Goal: Transaction & Acquisition: Purchase product/service

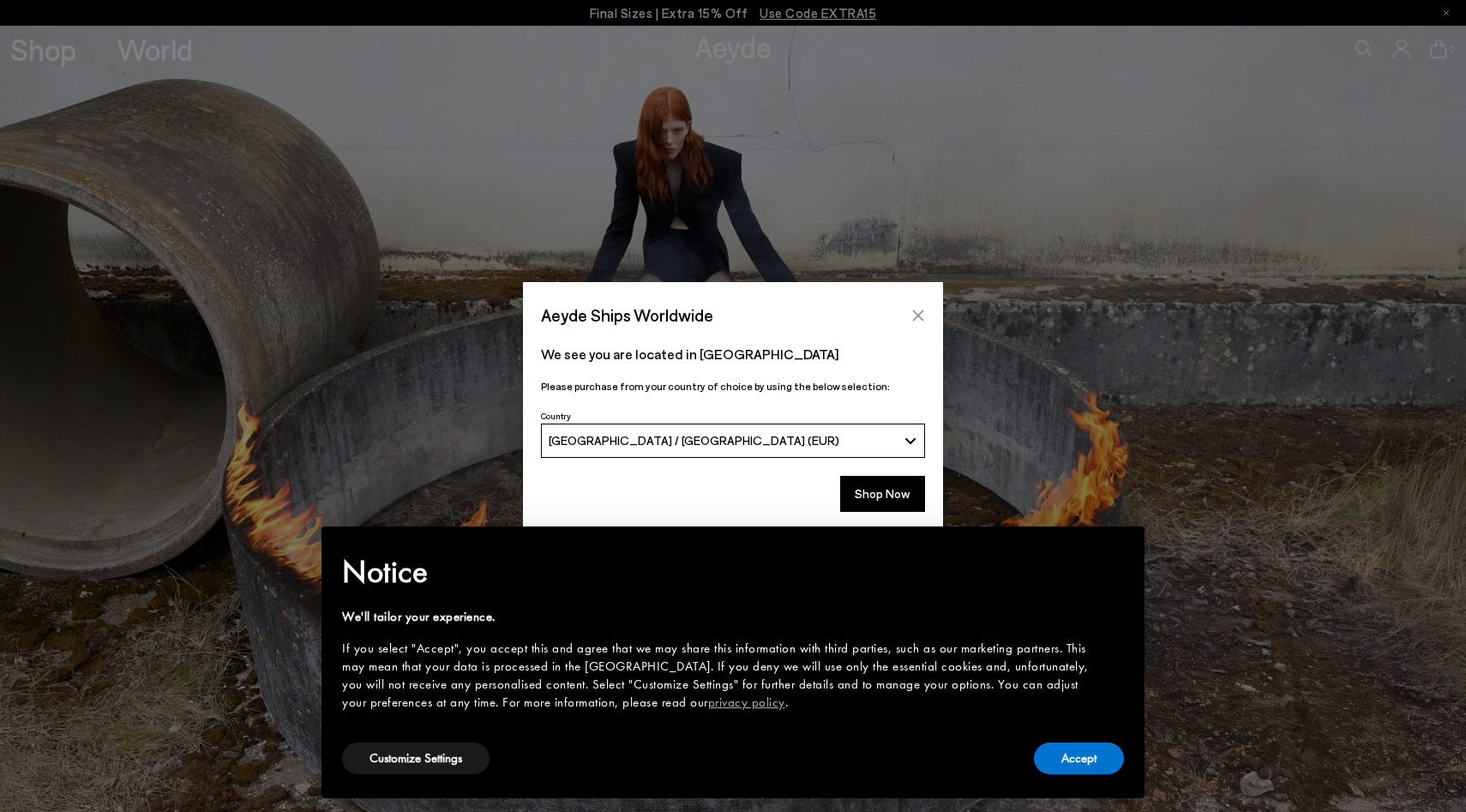
click at [926, 312] on button "Close" at bounding box center [918, 315] width 26 height 26
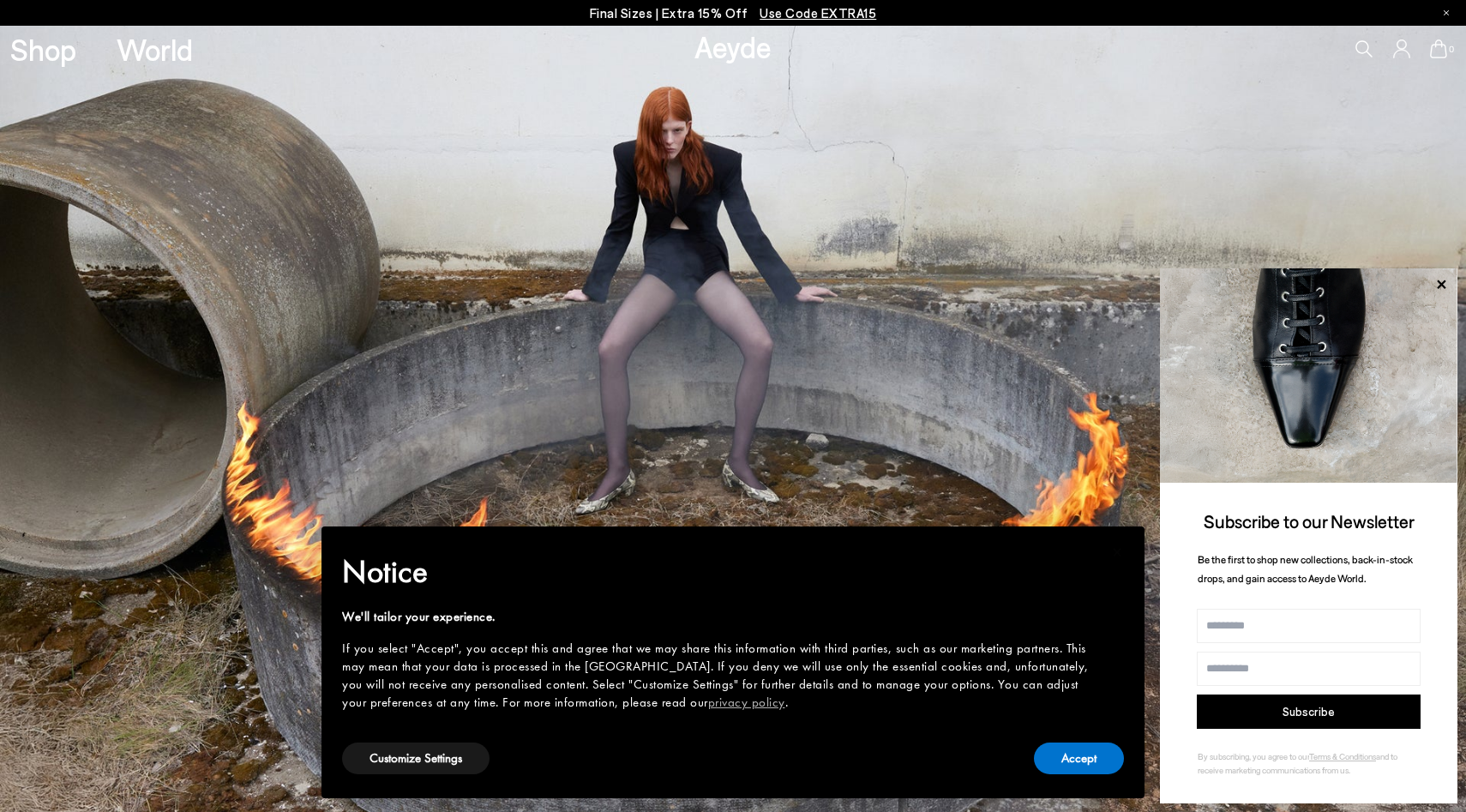
click at [678, 11] on p "Final Sizes | Extra 15% Off Use Code EXTRA15" at bounding box center [733, 13] width 287 height 22
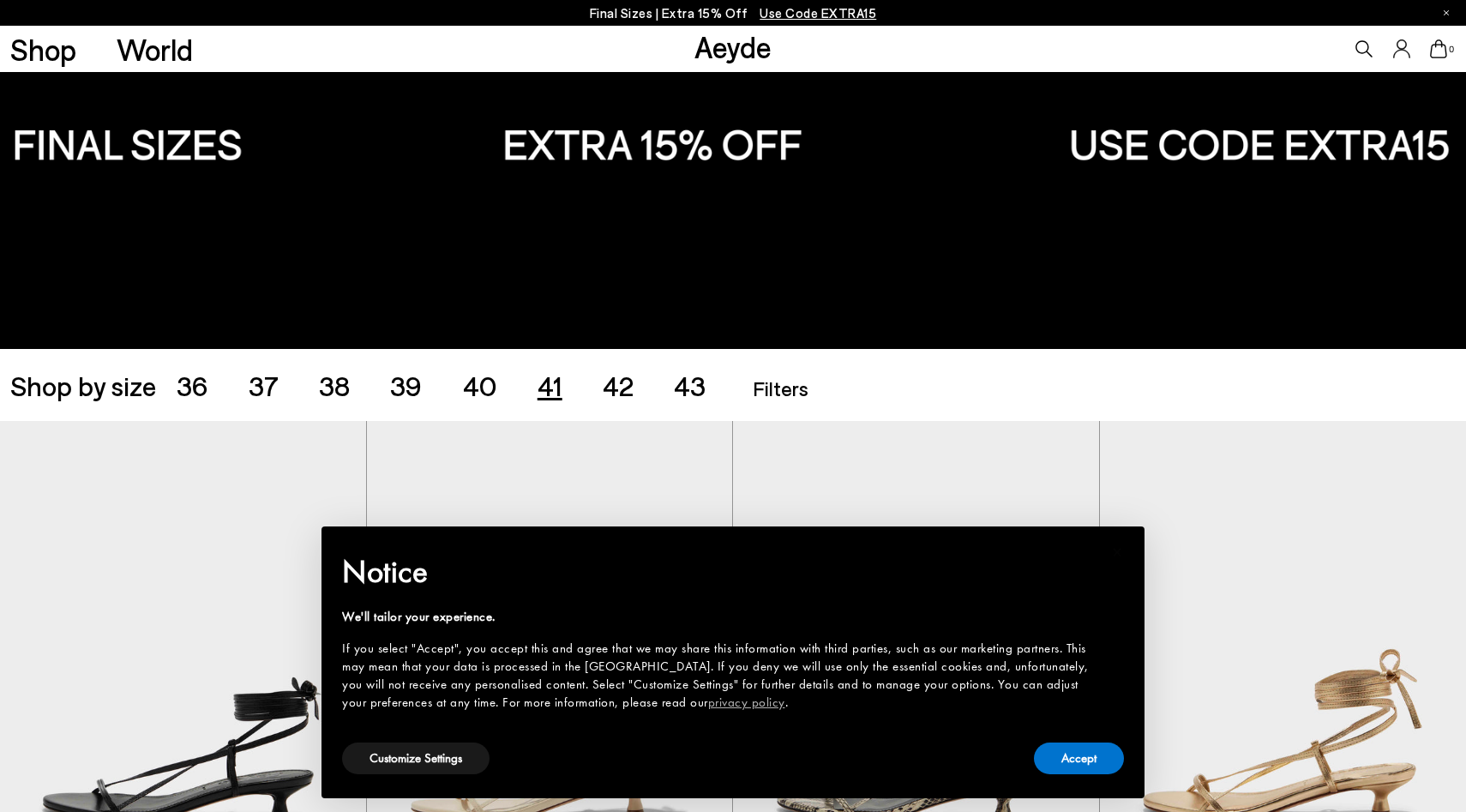
click at [551, 389] on span "41" at bounding box center [549, 385] width 25 height 33
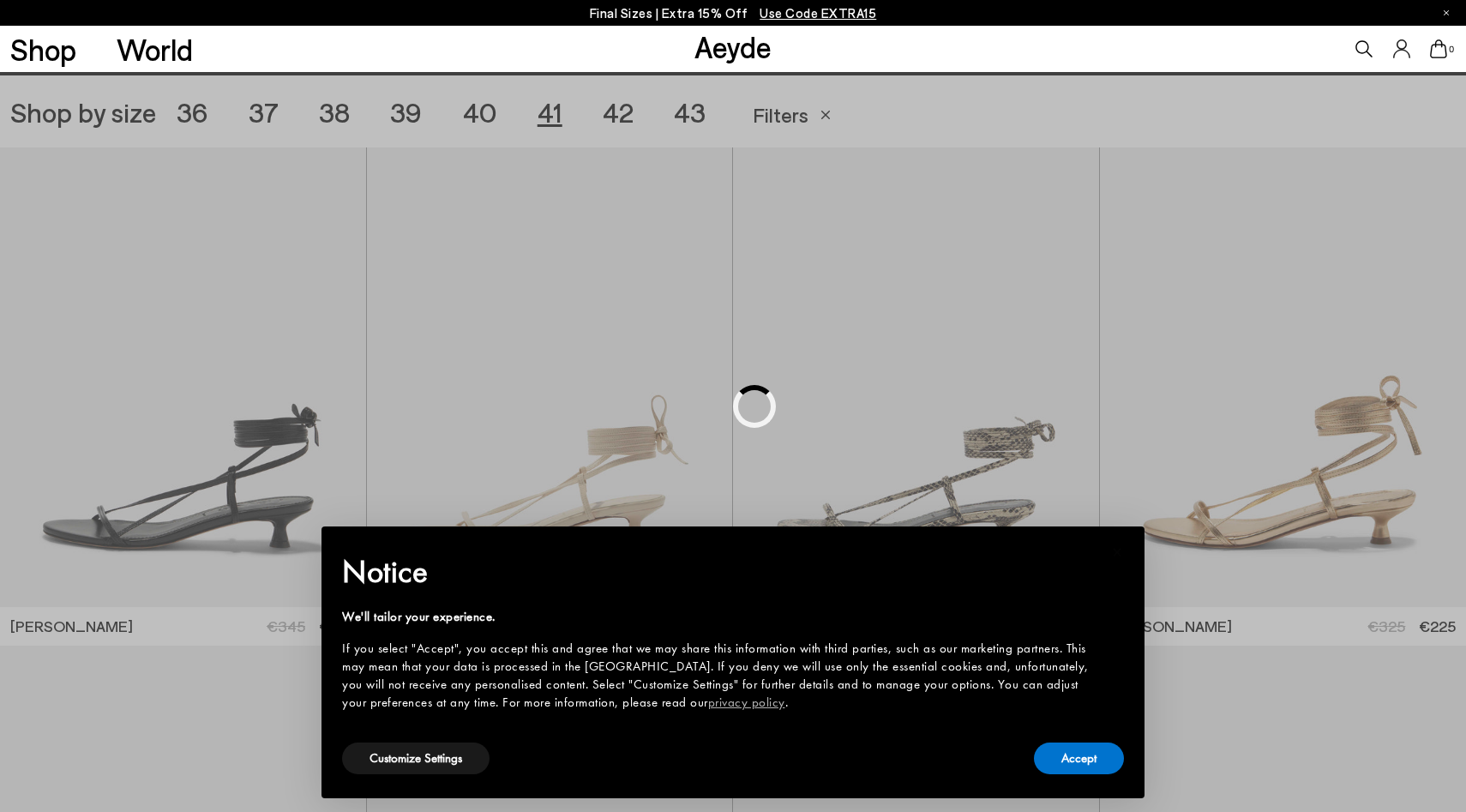
scroll to position [408, 0]
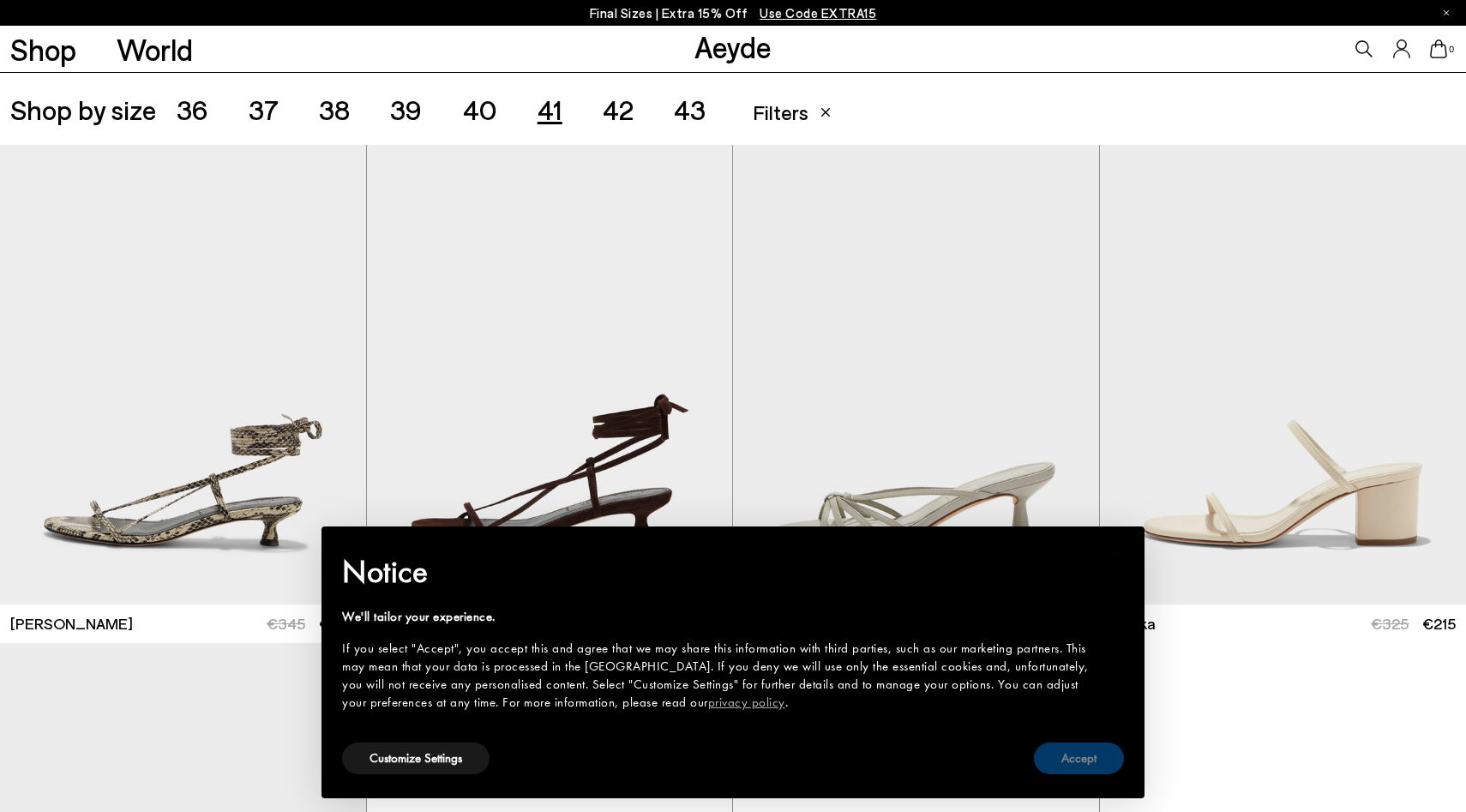
click at [1069, 763] on button "Accept" at bounding box center [1079, 758] width 90 height 32
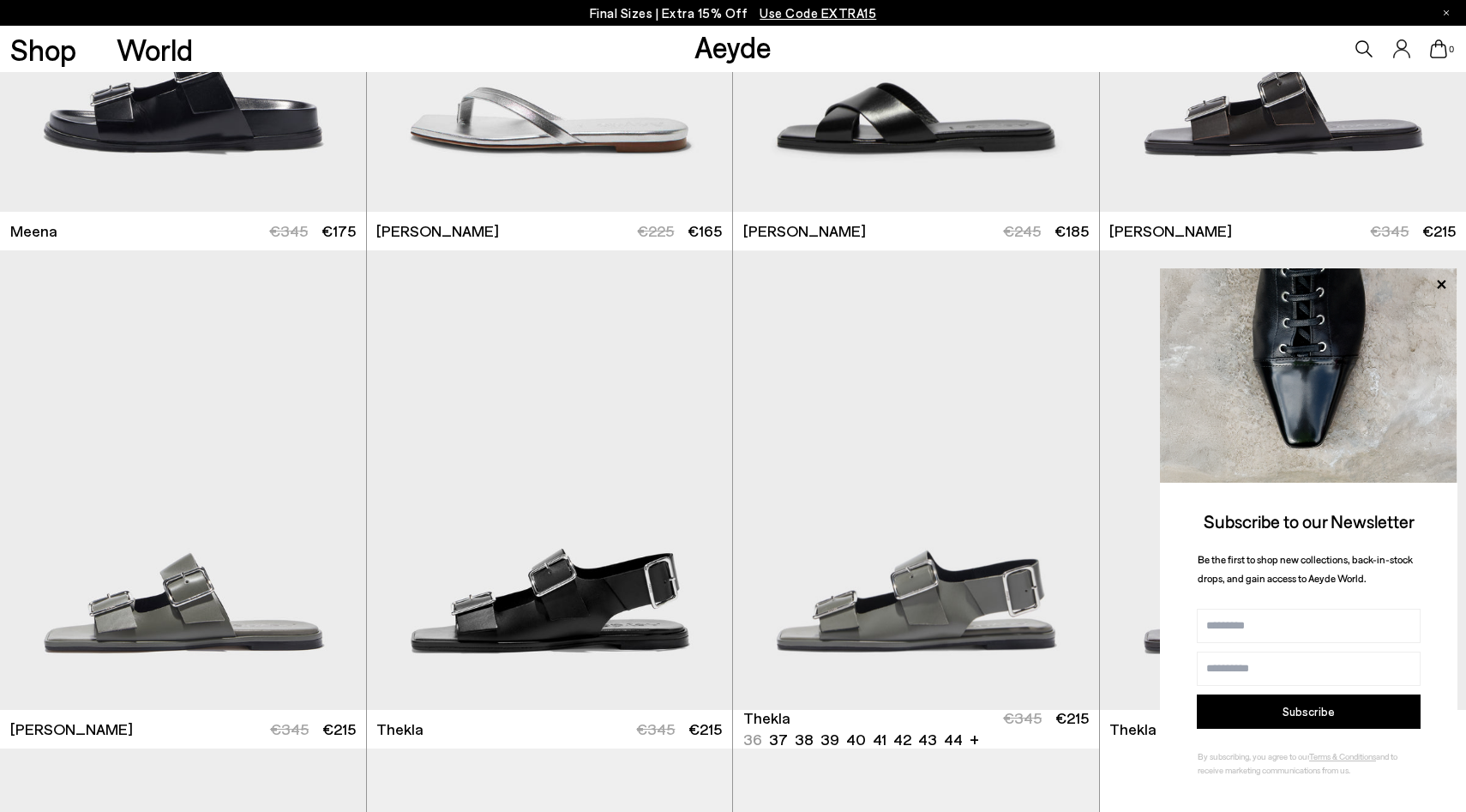
scroll to position [6376, 0]
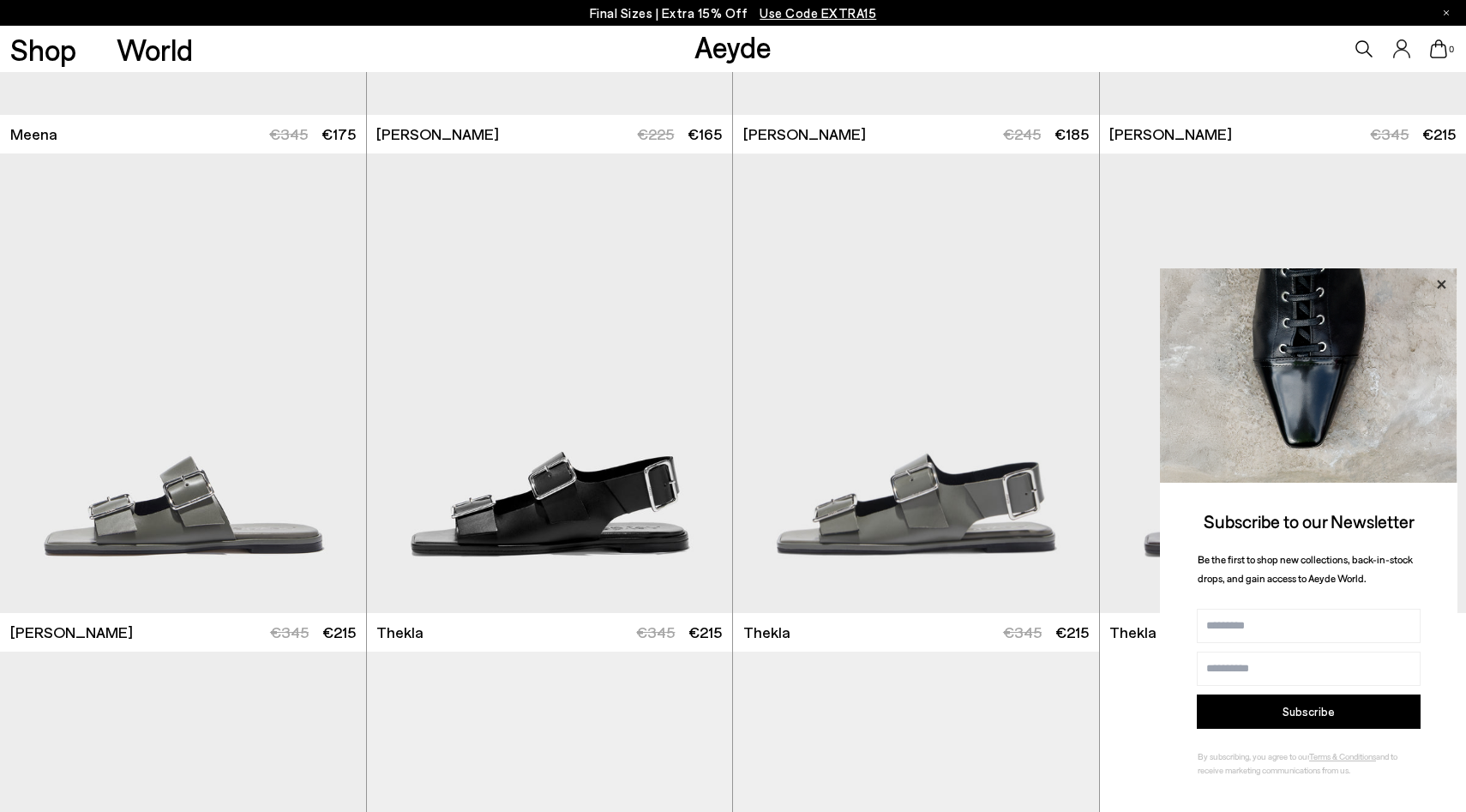
click at [1438, 288] on icon at bounding box center [1441, 284] width 22 height 22
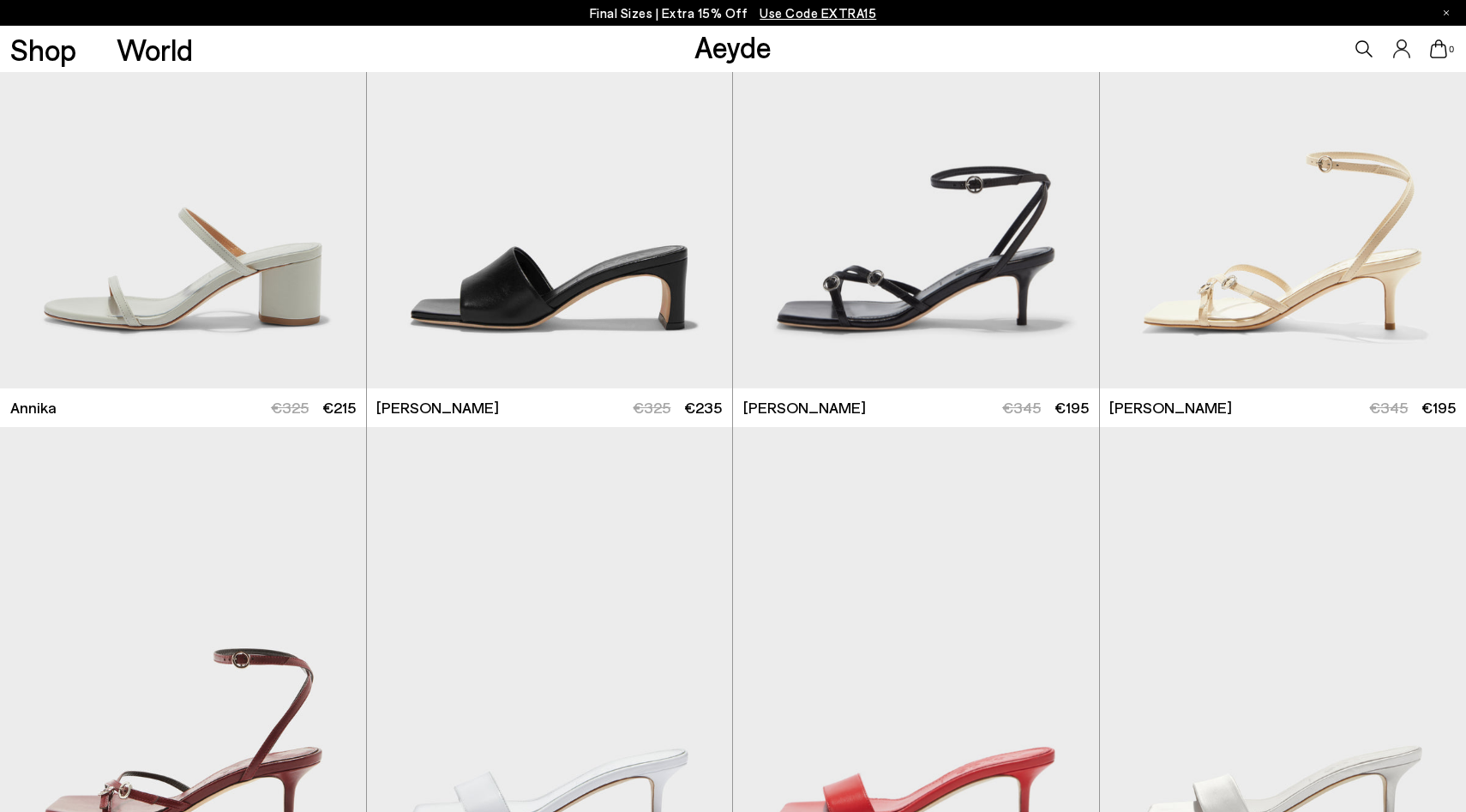
scroll to position [813, 0]
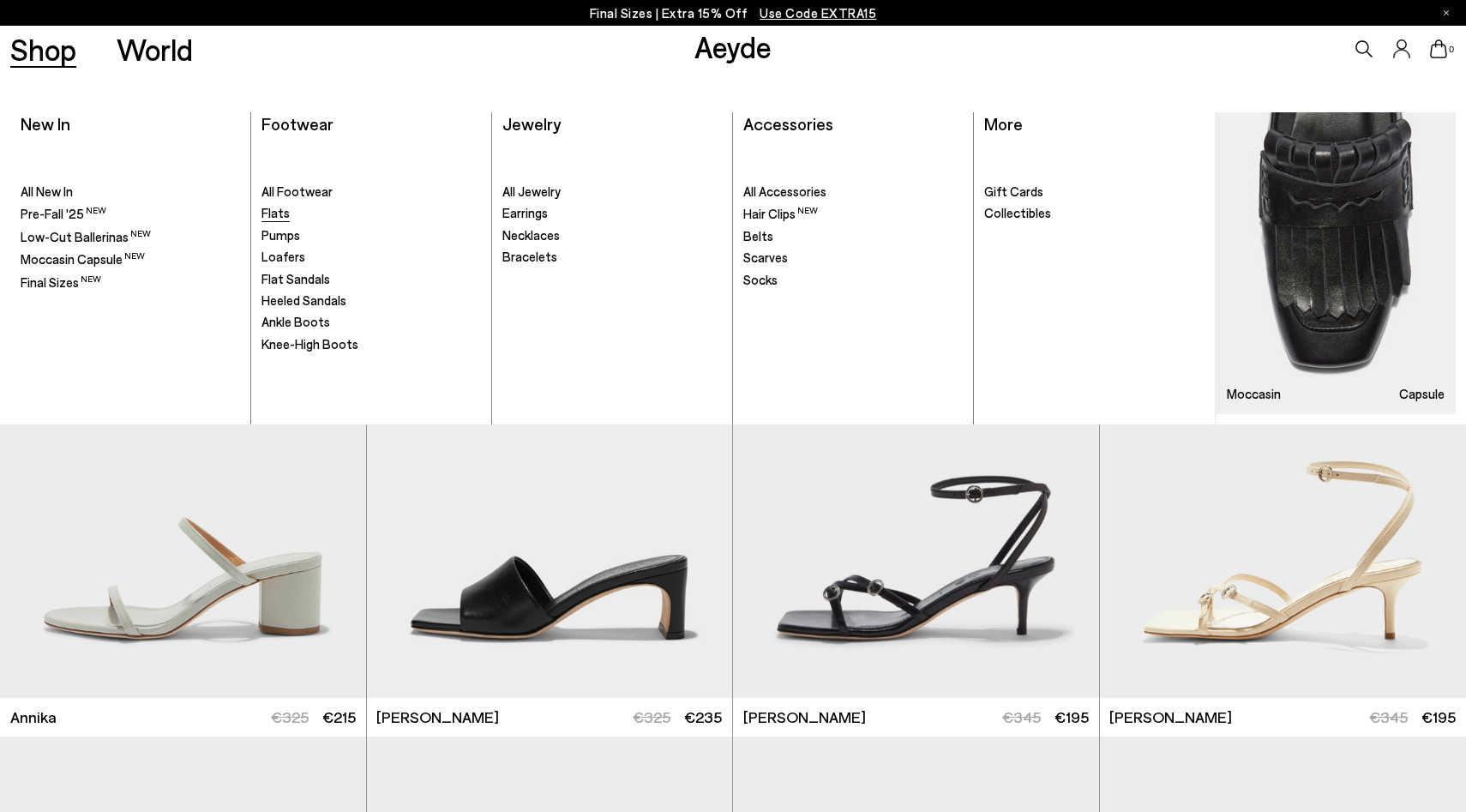
click at [273, 213] on span "Flats" at bounding box center [276, 213] width 29 height 16
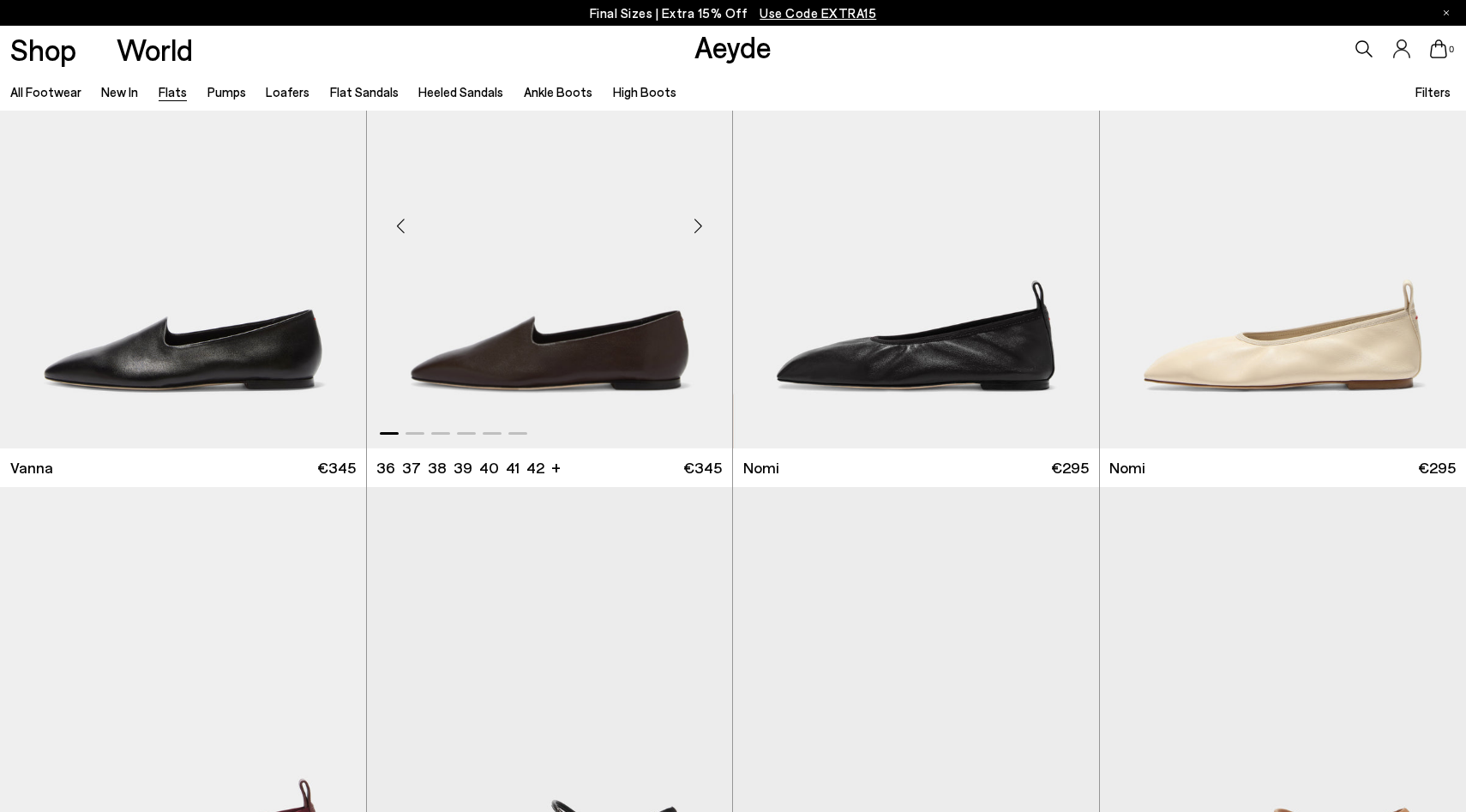
scroll to position [644, 0]
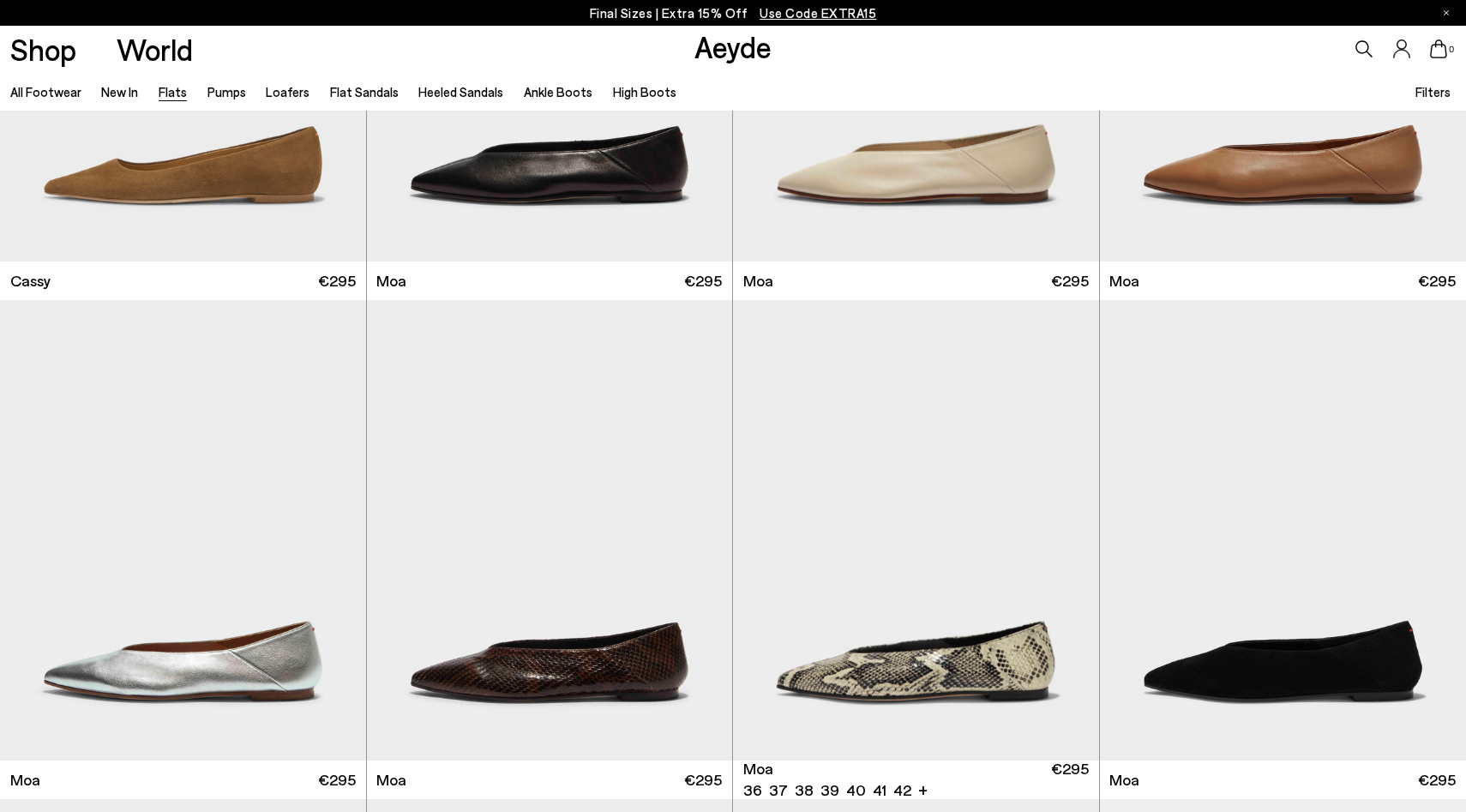
scroll to position [3207, 0]
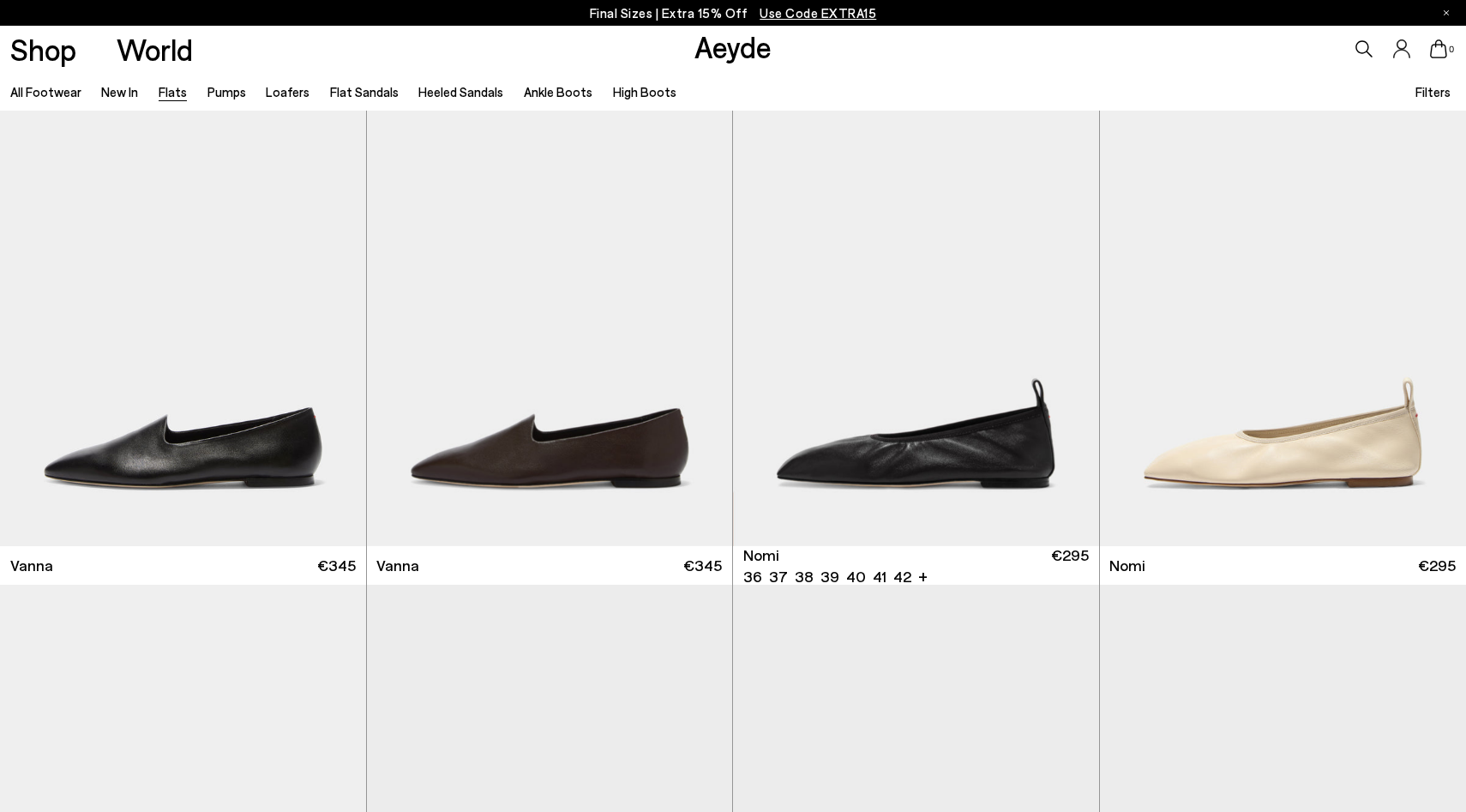
scroll to position [496, 0]
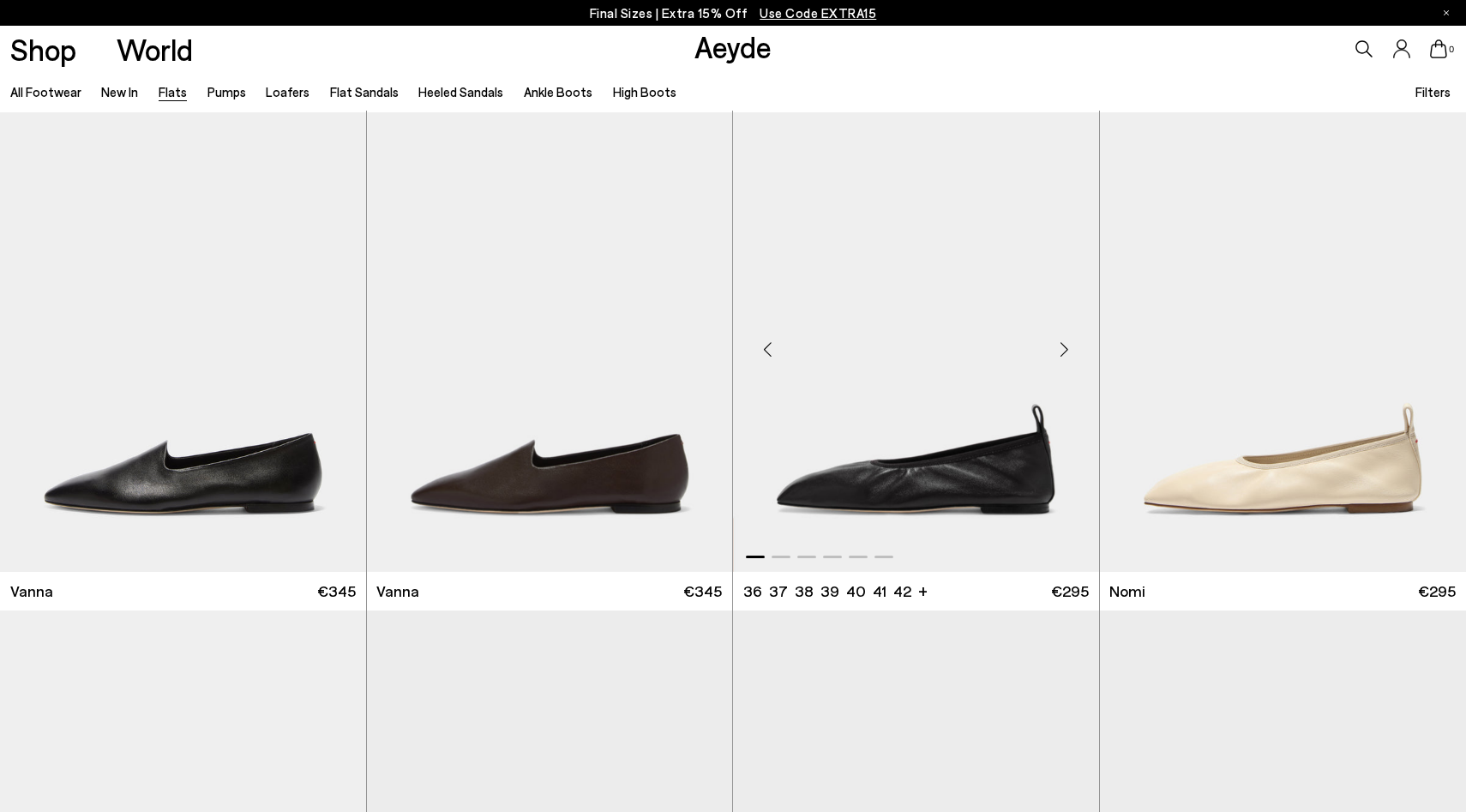
click at [1000, 501] on img "1 / 6" at bounding box center [916, 342] width 366 height 460
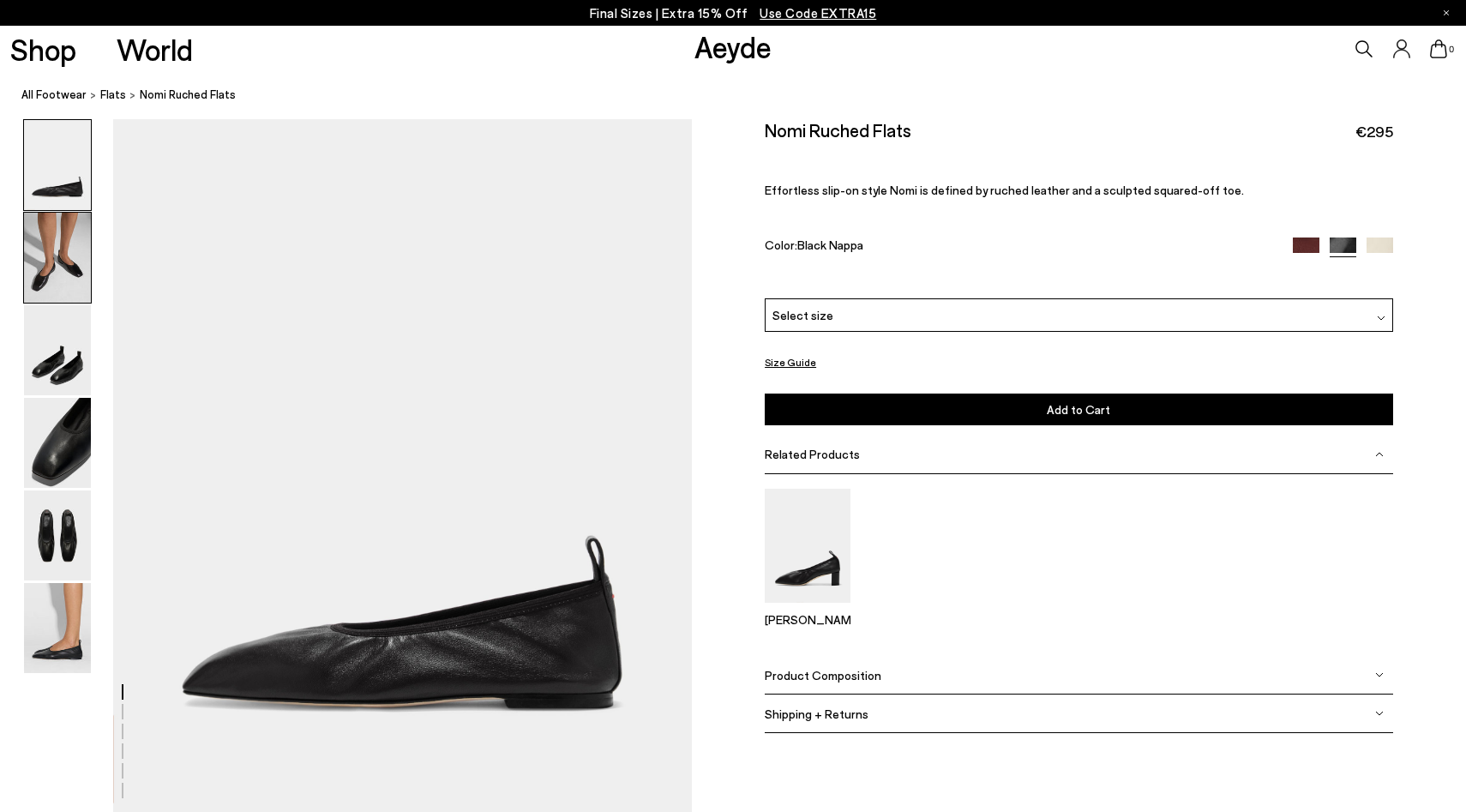
click at [52, 263] on img at bounding box center [57, 257] width 67 height 90
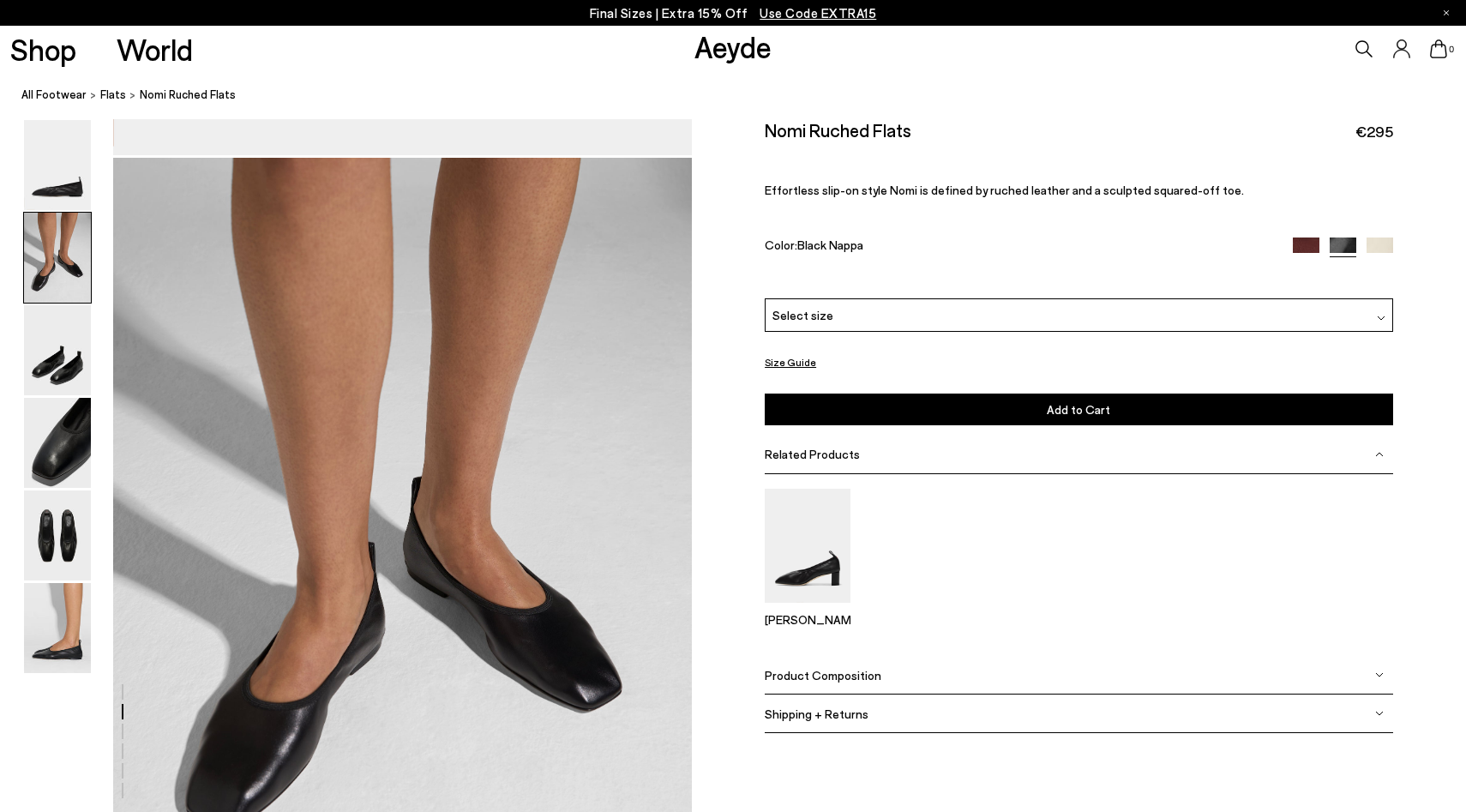
scroll to position [697, 0]
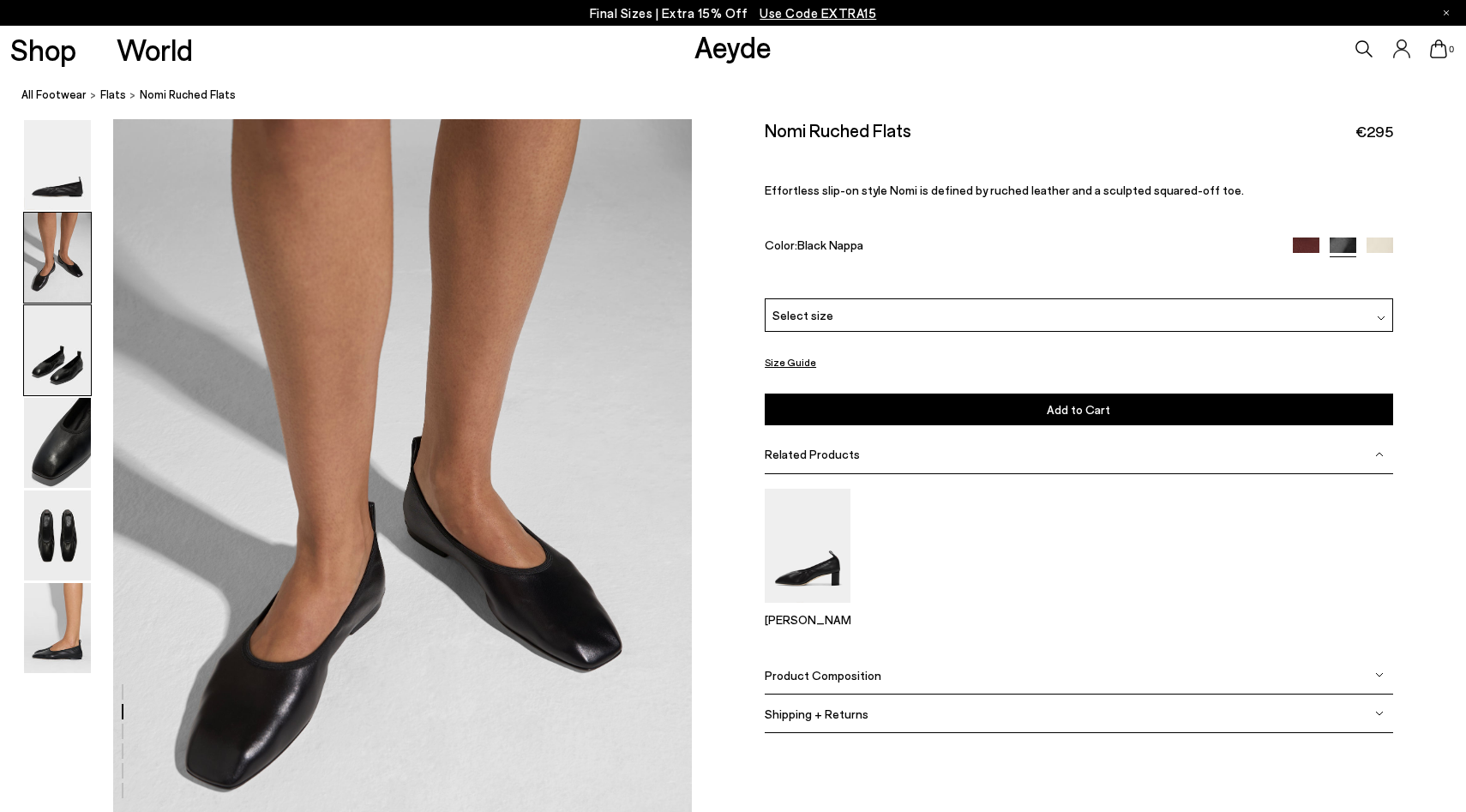
click at [54, 374] on img at bounding box center [57, 350] width 67 height 90
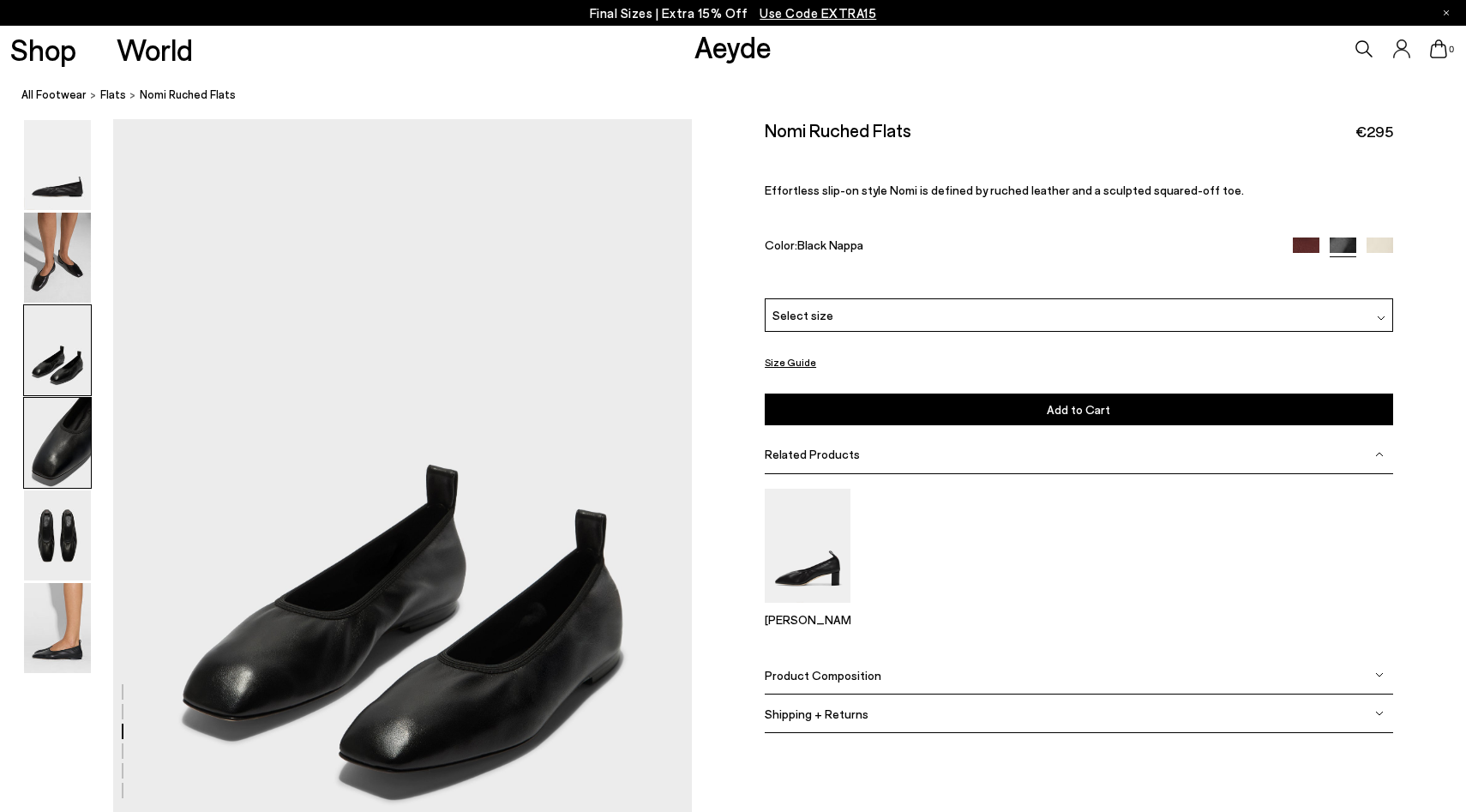
click at [54, 450] on img at bounding box center [57, 442] width 67 height 90
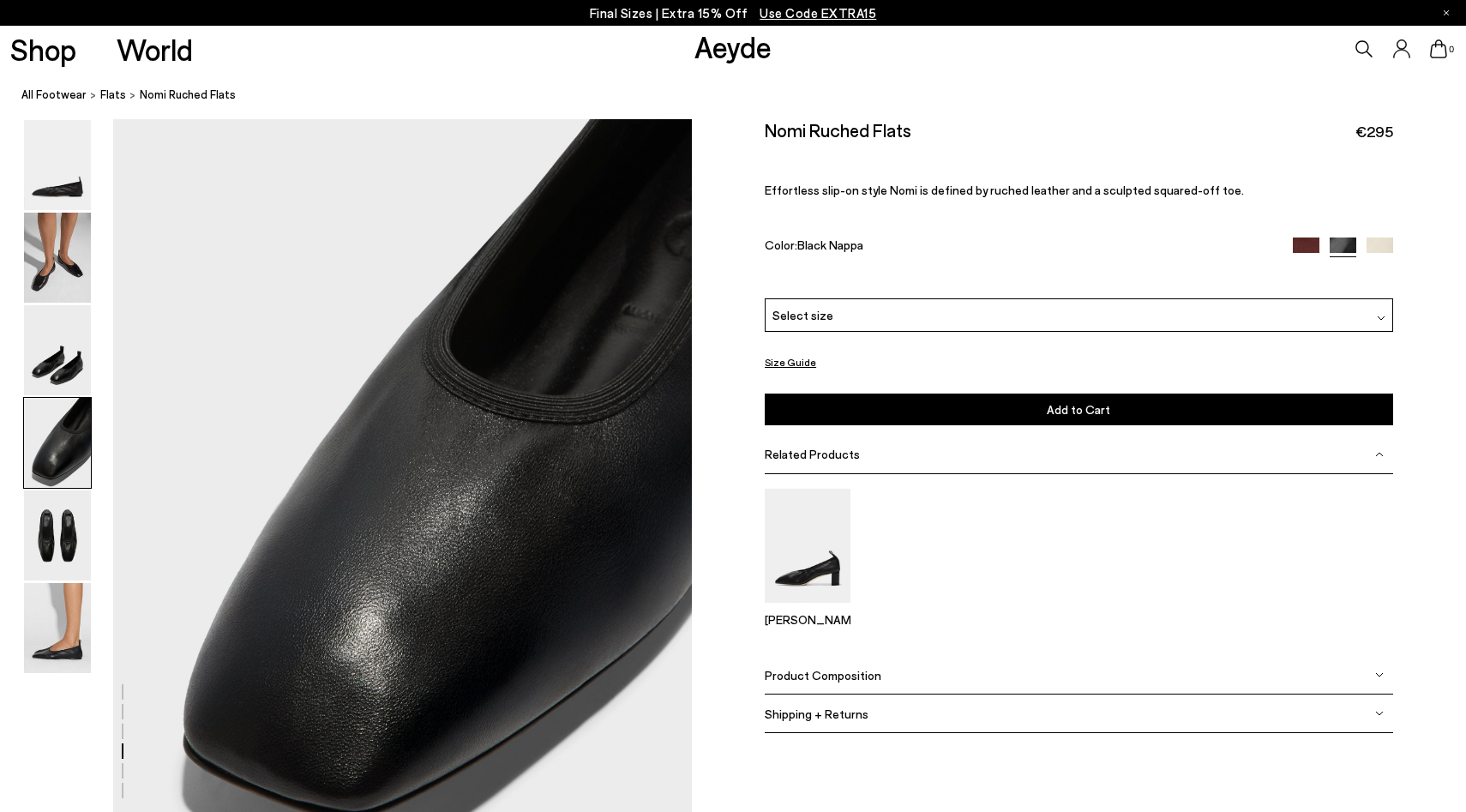
scroll to position [2243, 0]
